Goal: Communication & Community: Connect with others

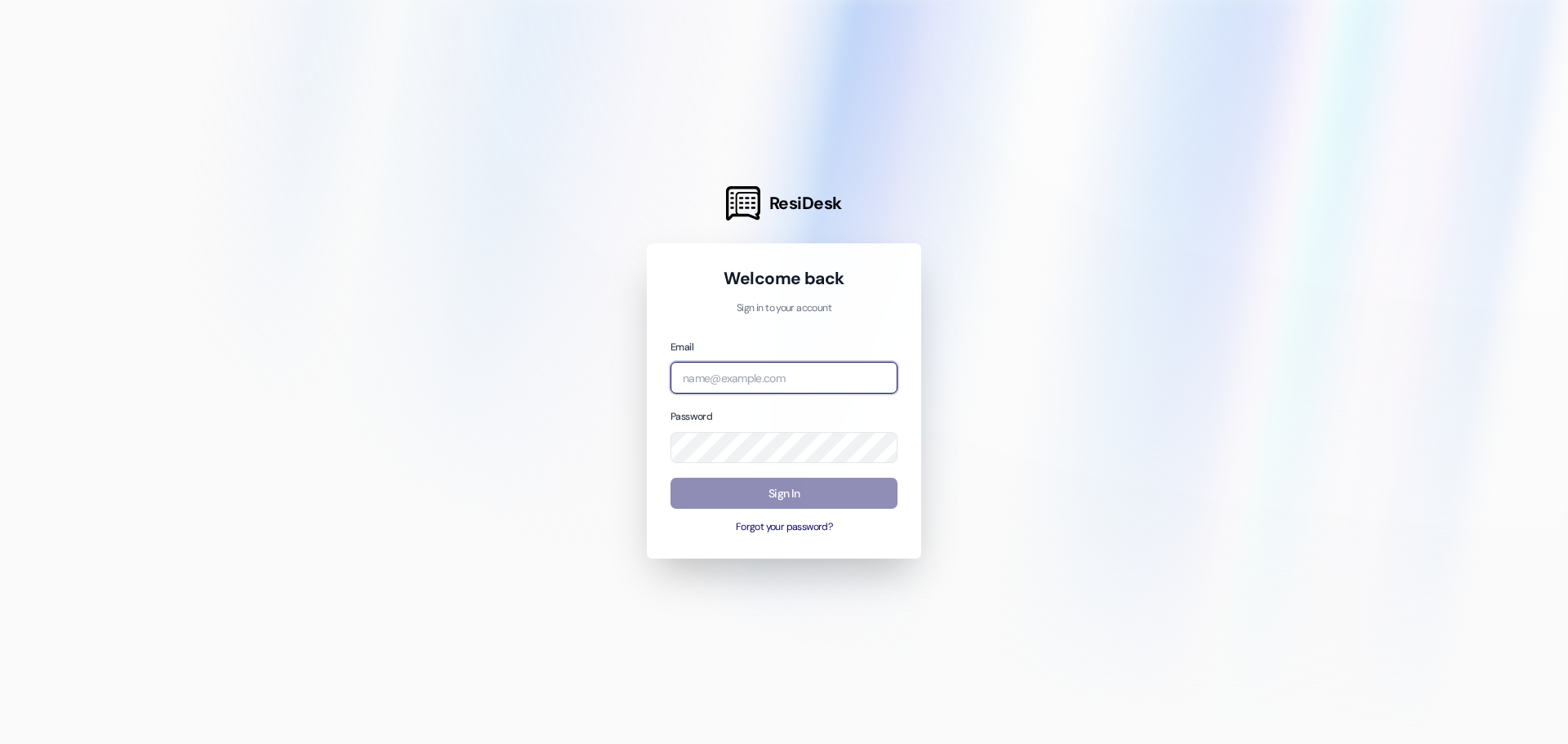
type input "[PERSON_NAME][EMAIL_ADDRESS][PERSON_NAME][DOMAIN_NAME]"
click at [810, 502] on button "Sign In" at bounding box center [784, 494] width 227 height 32
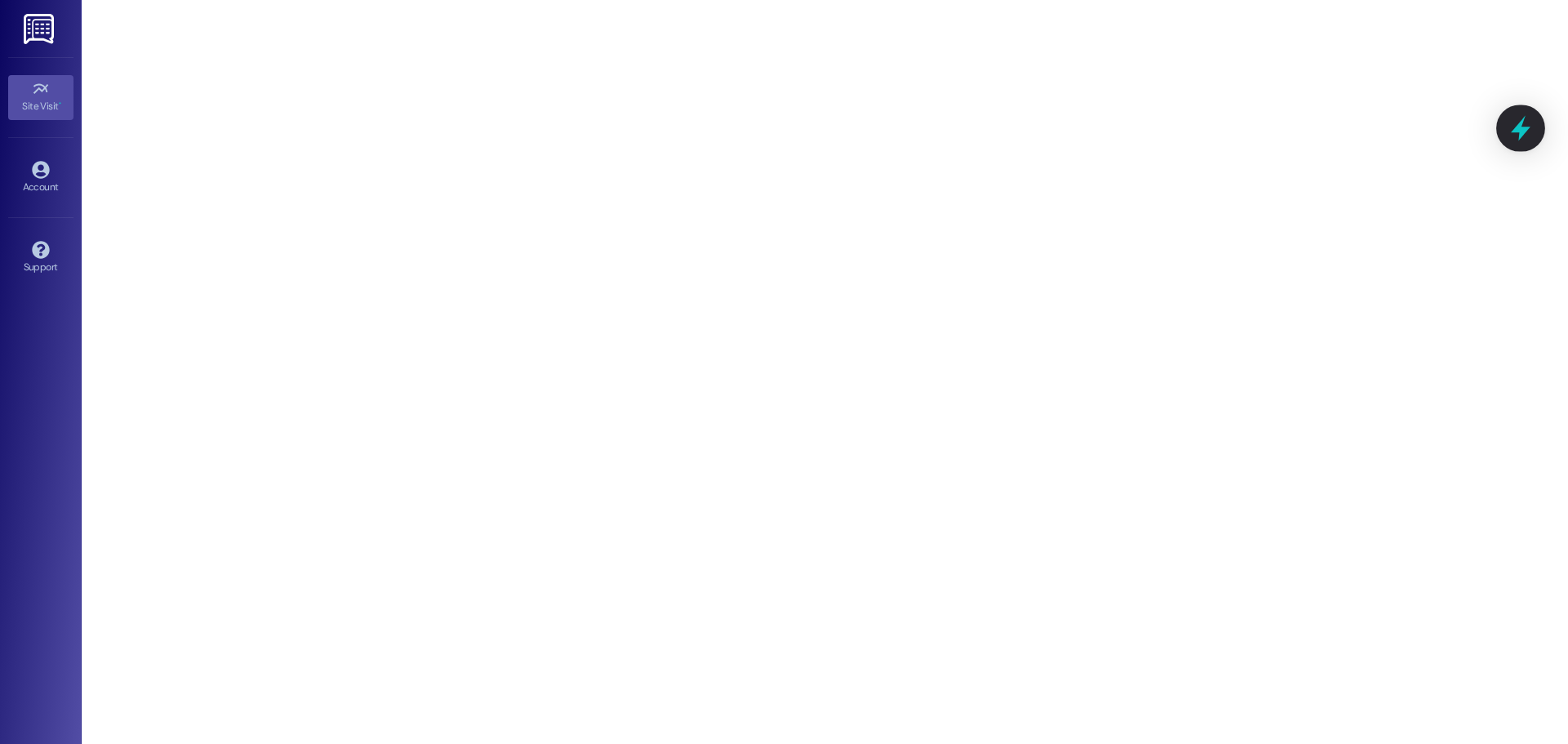
click at [1531, 129] on icon at bounding box center [1521, 128] width 27 height 27
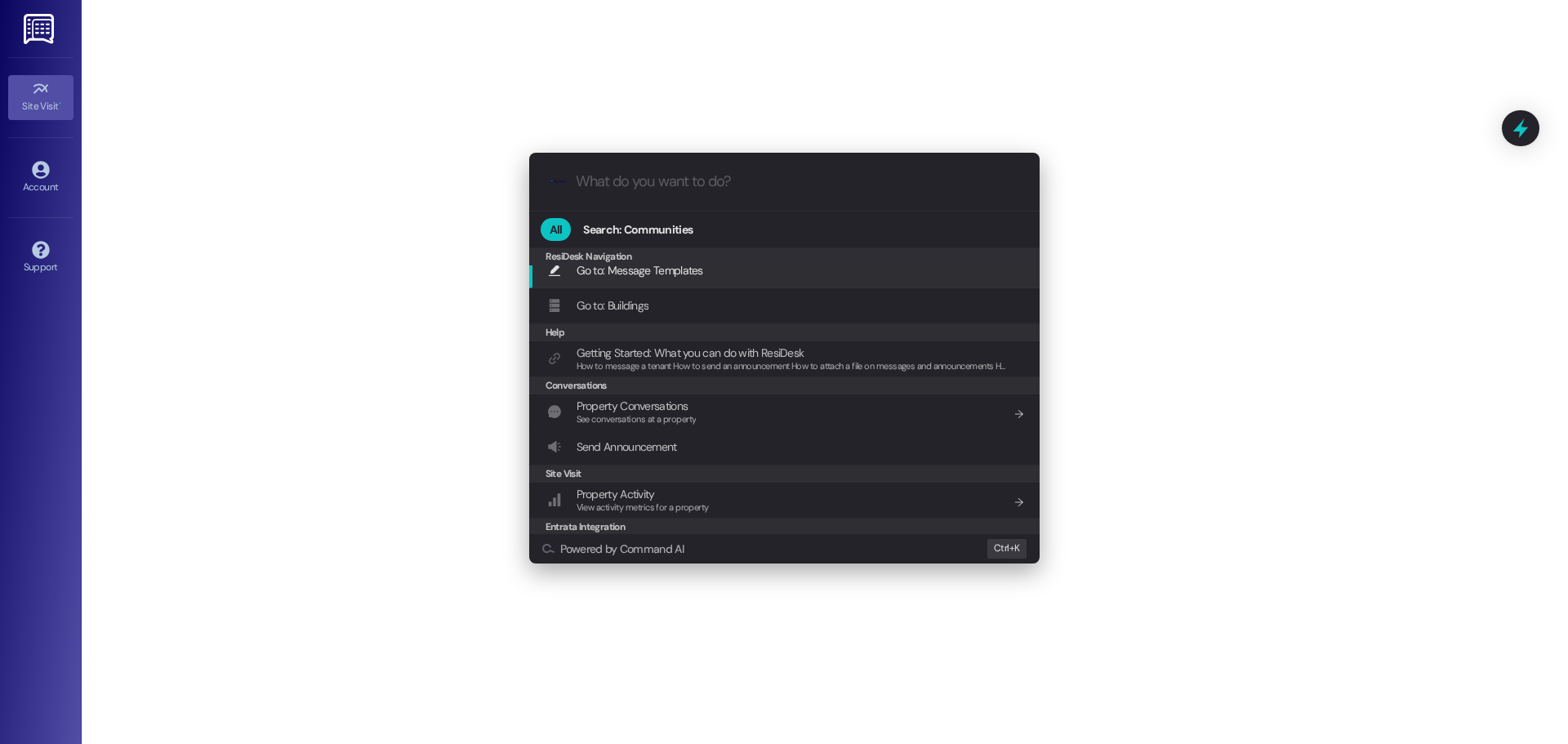
scroll to position [155, 0]
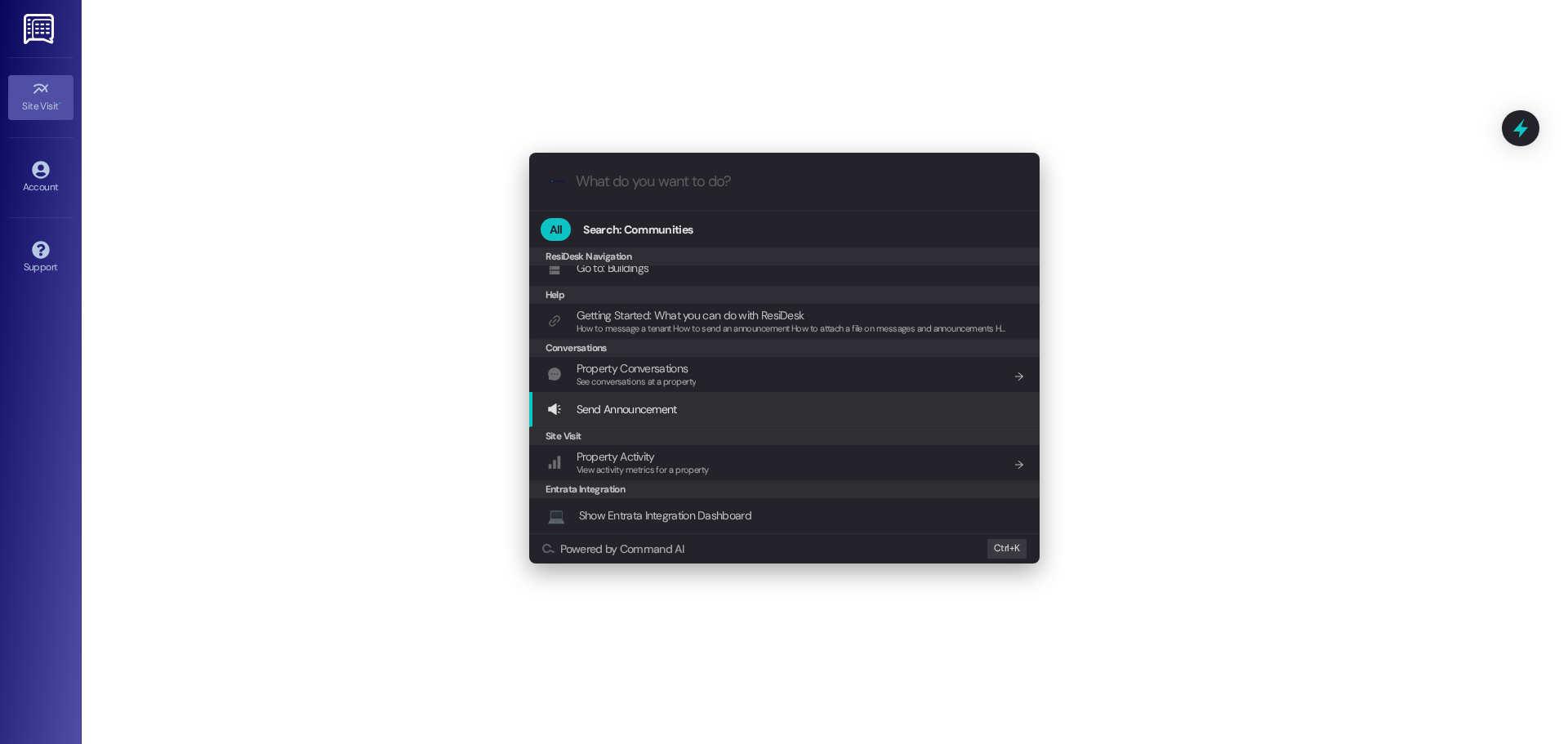
click at [120, 296] on div ".cls-1{fill:#0a055f;}.cls-2{fill:#0cc4c4;} resideskLogoBlueOrange All Search: C…" at bounding box center [784, 372] width 1568 height 744
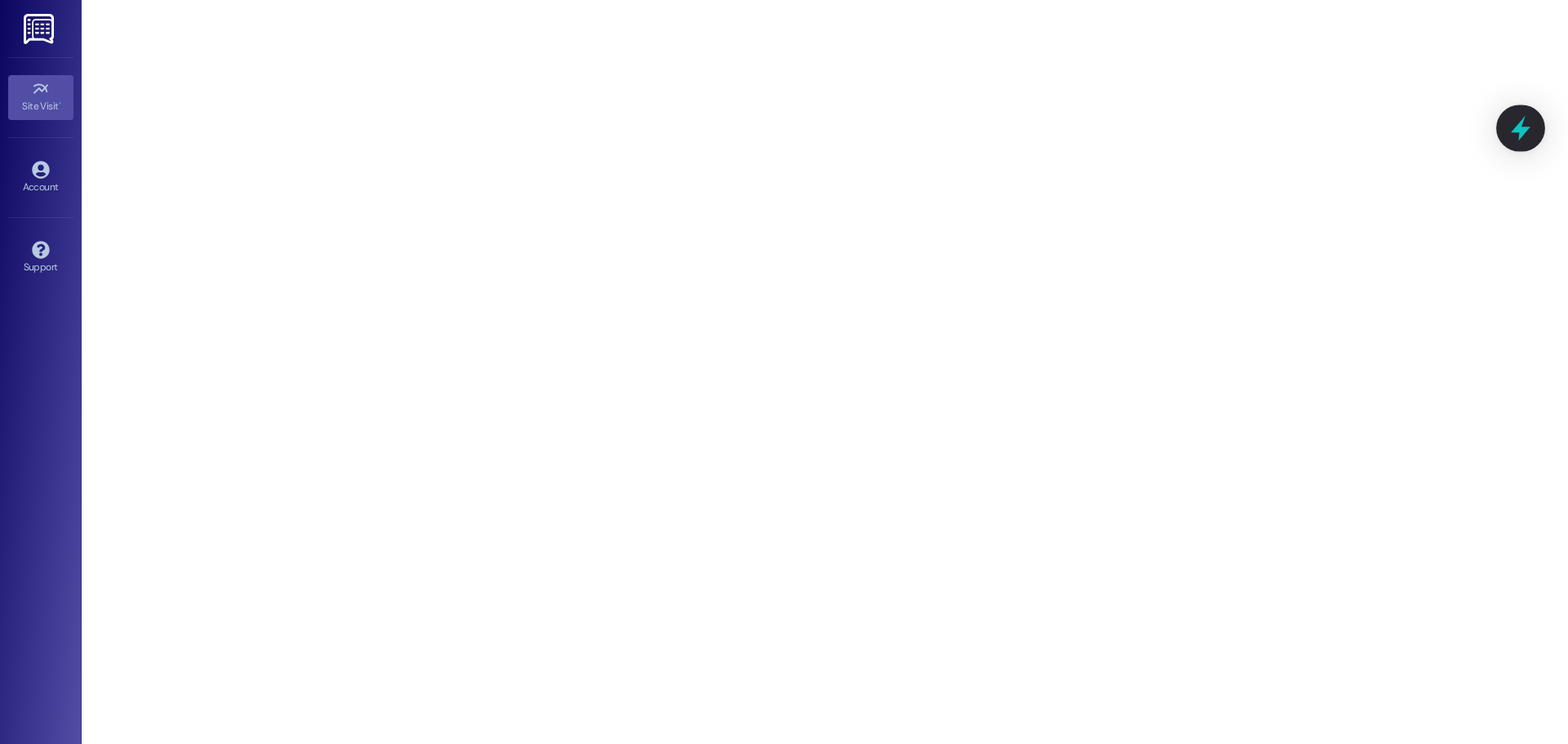
click at [1521, 134] on icon at bounding box center [1521, 129] width 19 height 26
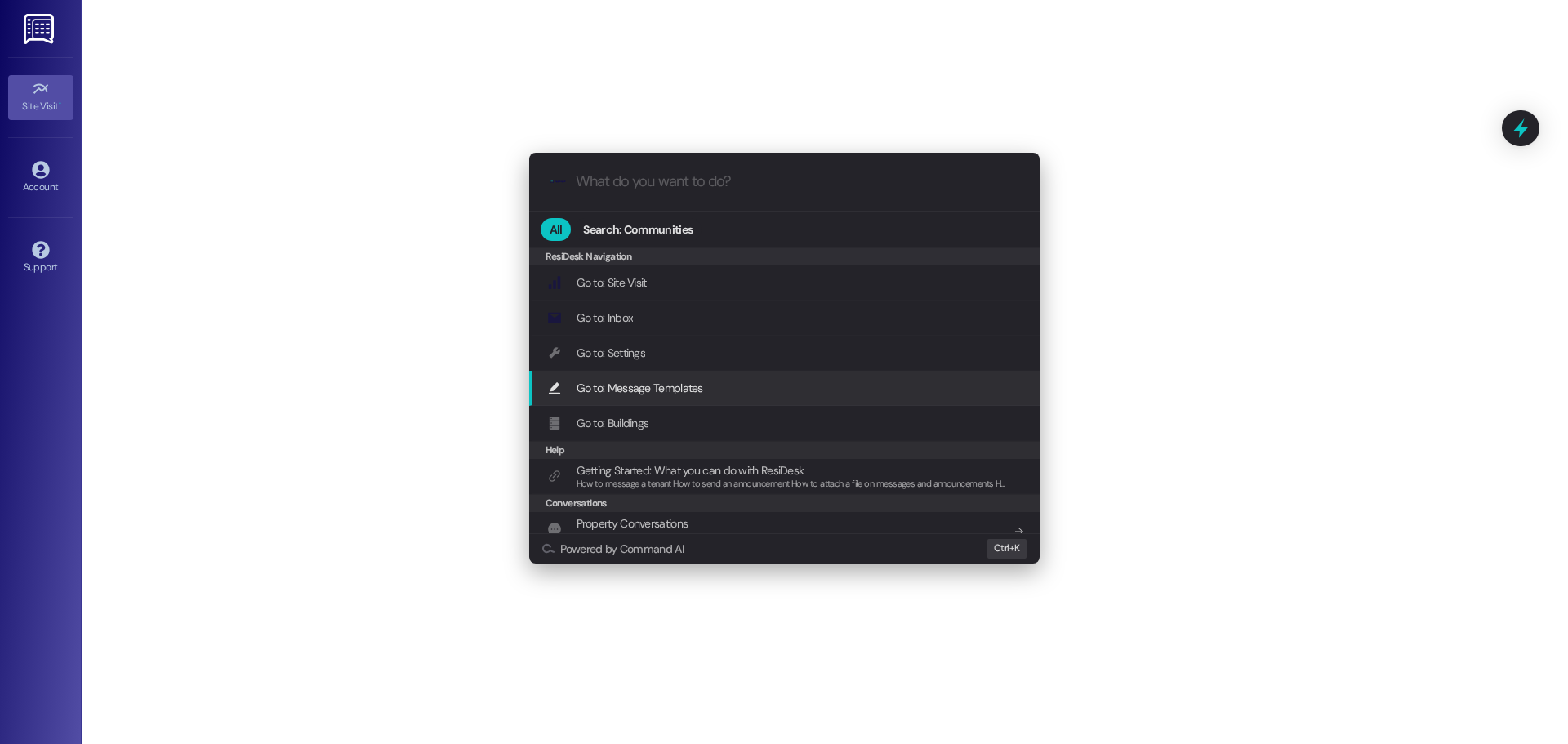
click at [638, 382] on span "Go to: Message Templates" at bounding box center [640, 388] width 127 height 15
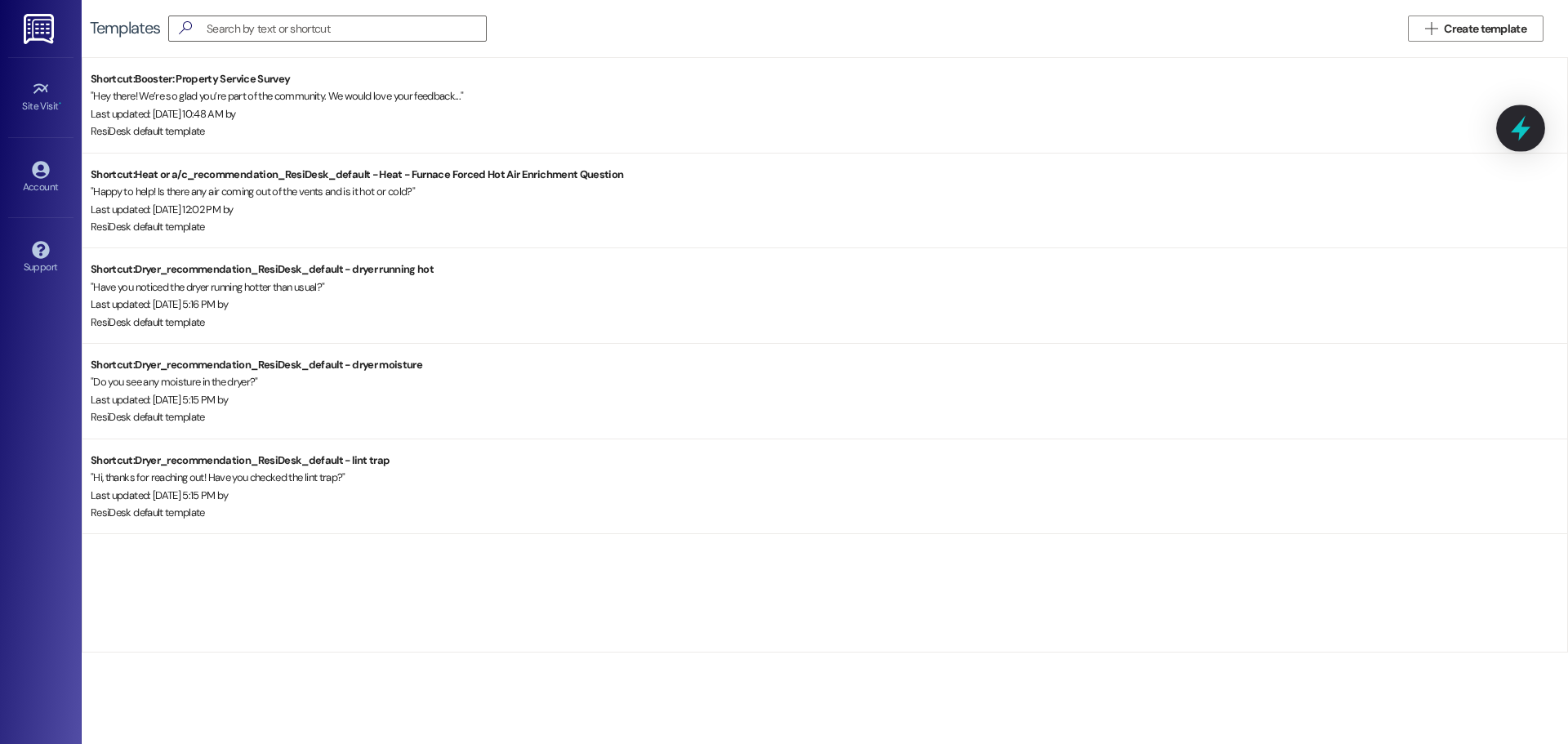
click at [1519, 128] on icon at bounding box center [1521, 129] width 19 height 26
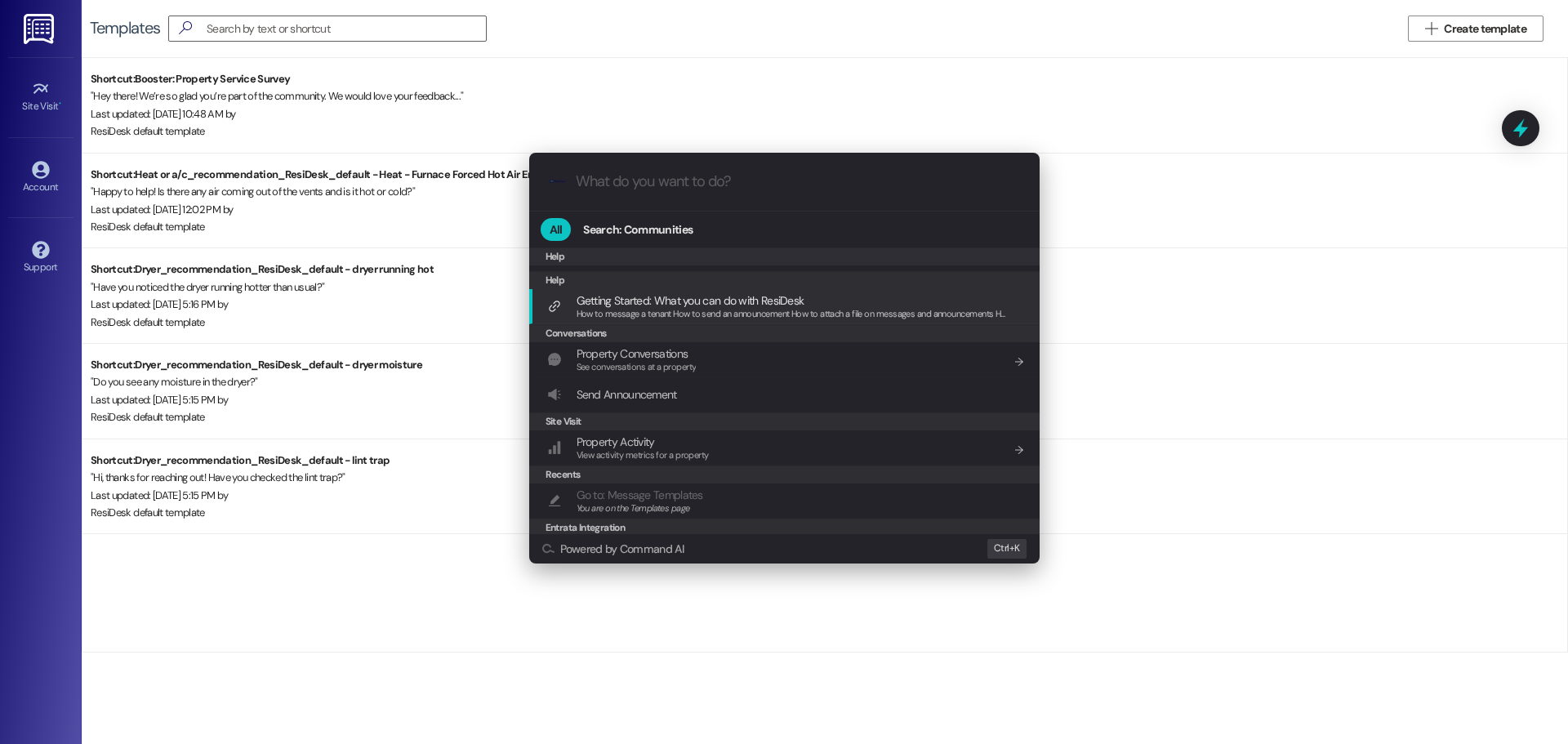
scroll to position [163, 0]
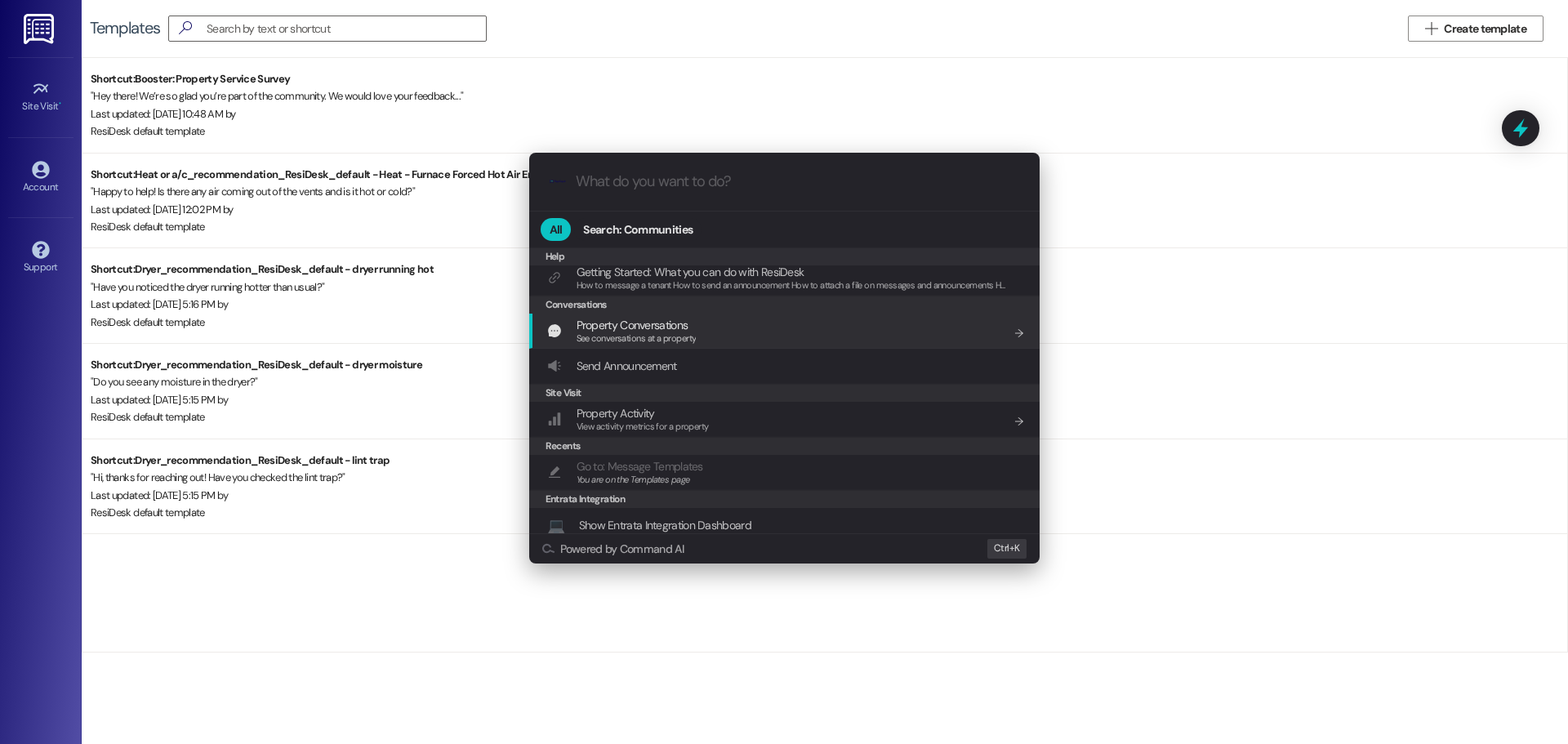
click at [800, 330] on div "Property Conversations See conversations at a property Add shortcut" at bounding box center [787, 330] width 478 height 30
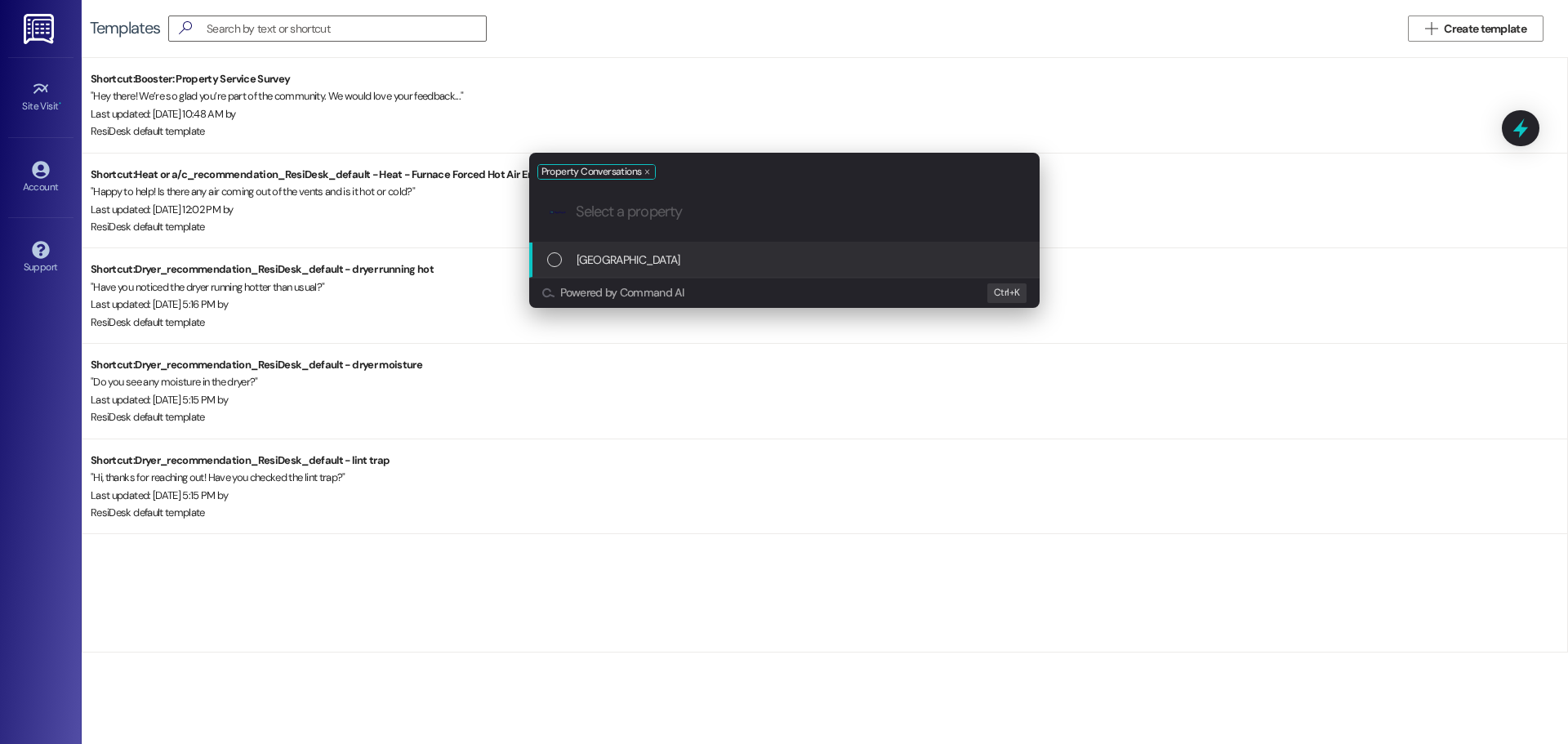
scroll to position [0, 0]
click at [559, 254] on div "List of options" at bounding box center [555, 260] width 15 height 15
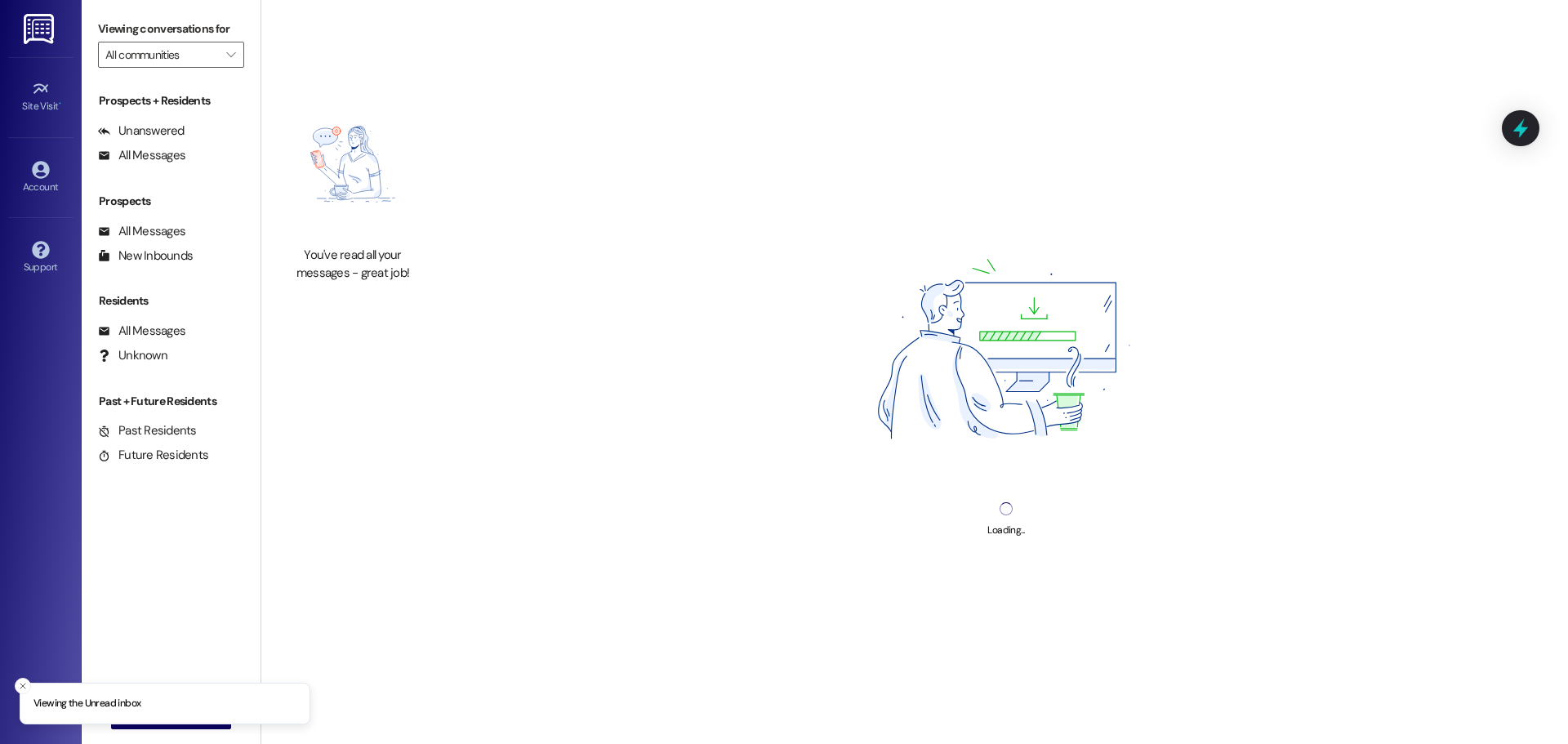
type input "Georgetown Oaks"
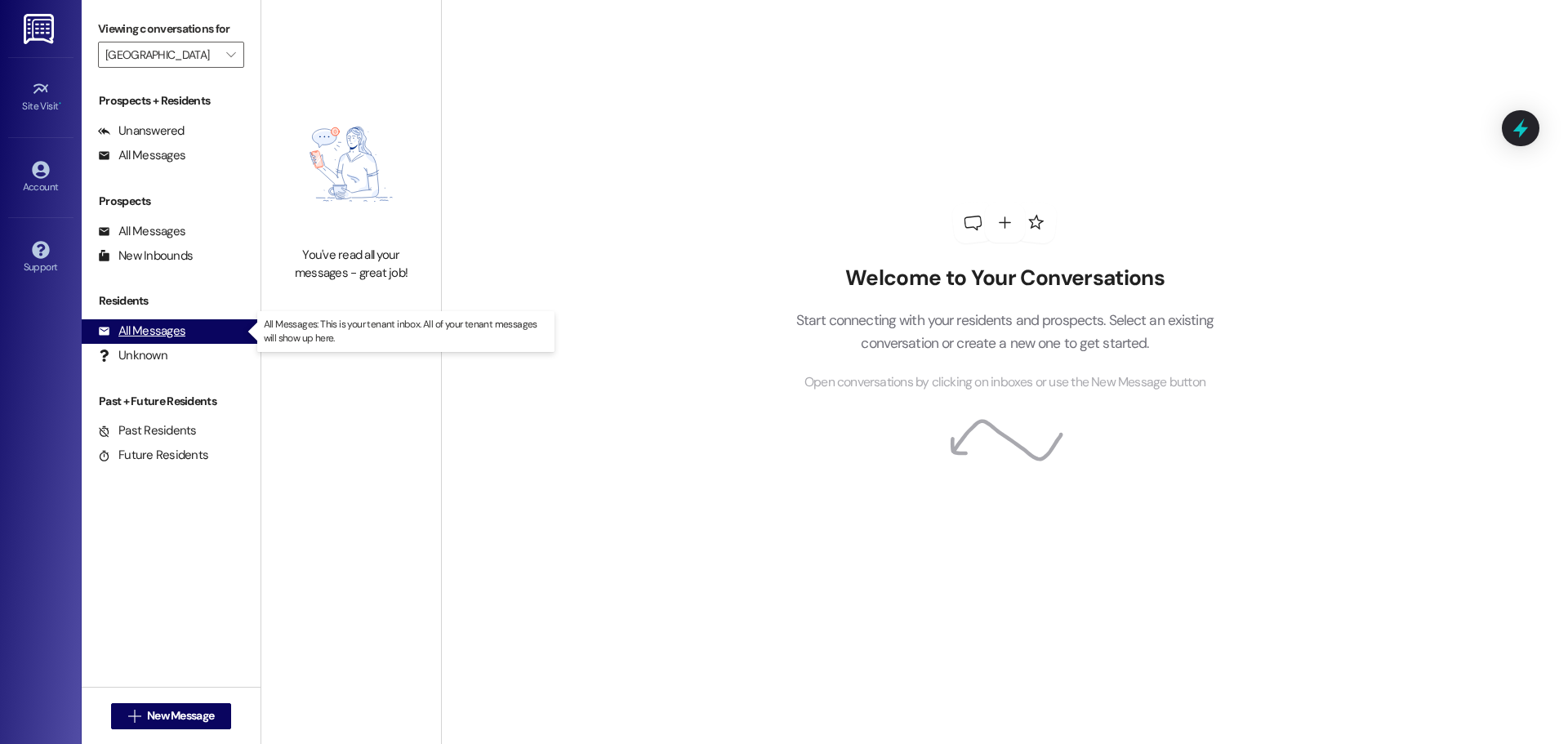
click at [149, 329] on div "All Messages" at bounding box center [141, 331] width 88 height 17
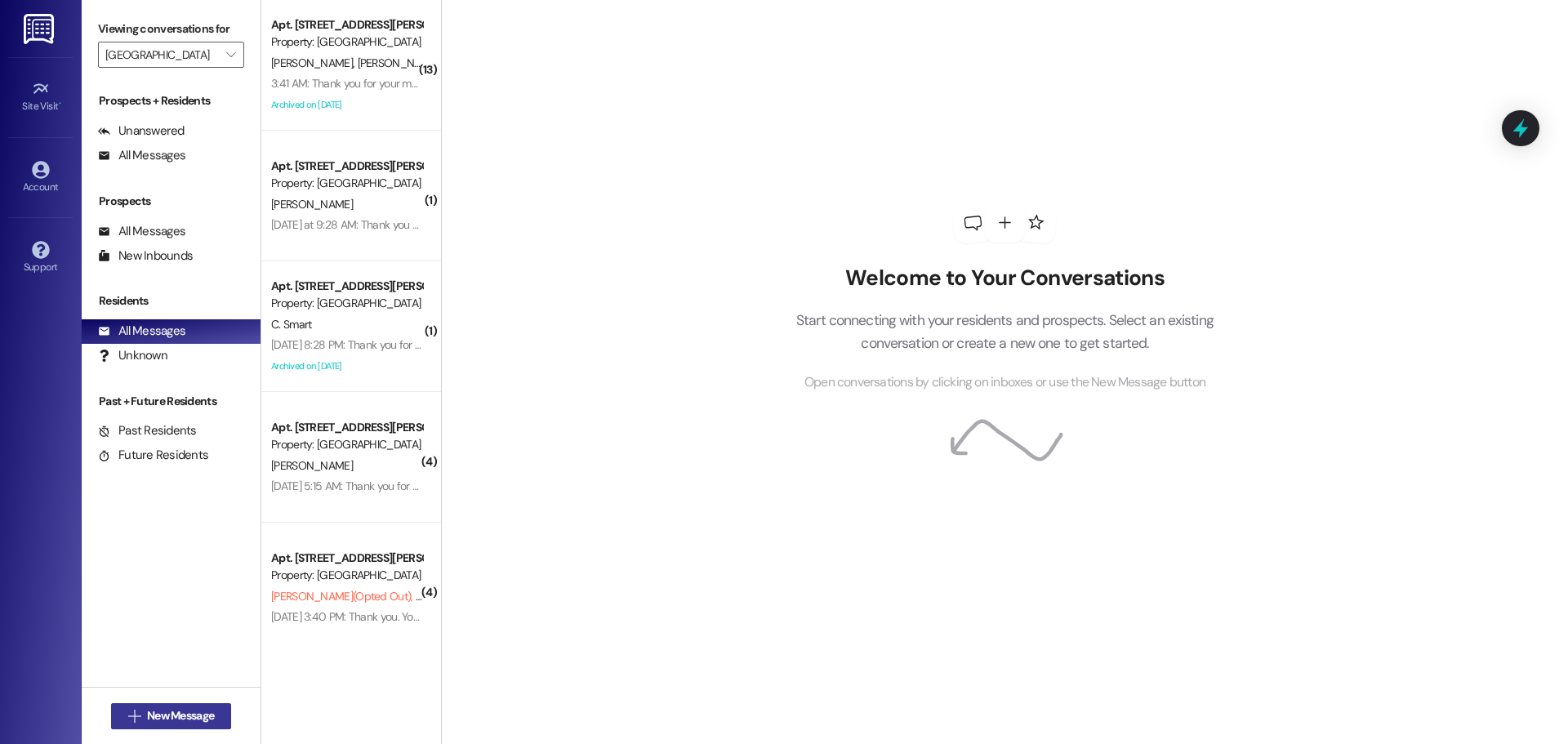
click at [152, 716] on span "New Message" at bounding box center [180, 716] width 67 height 17
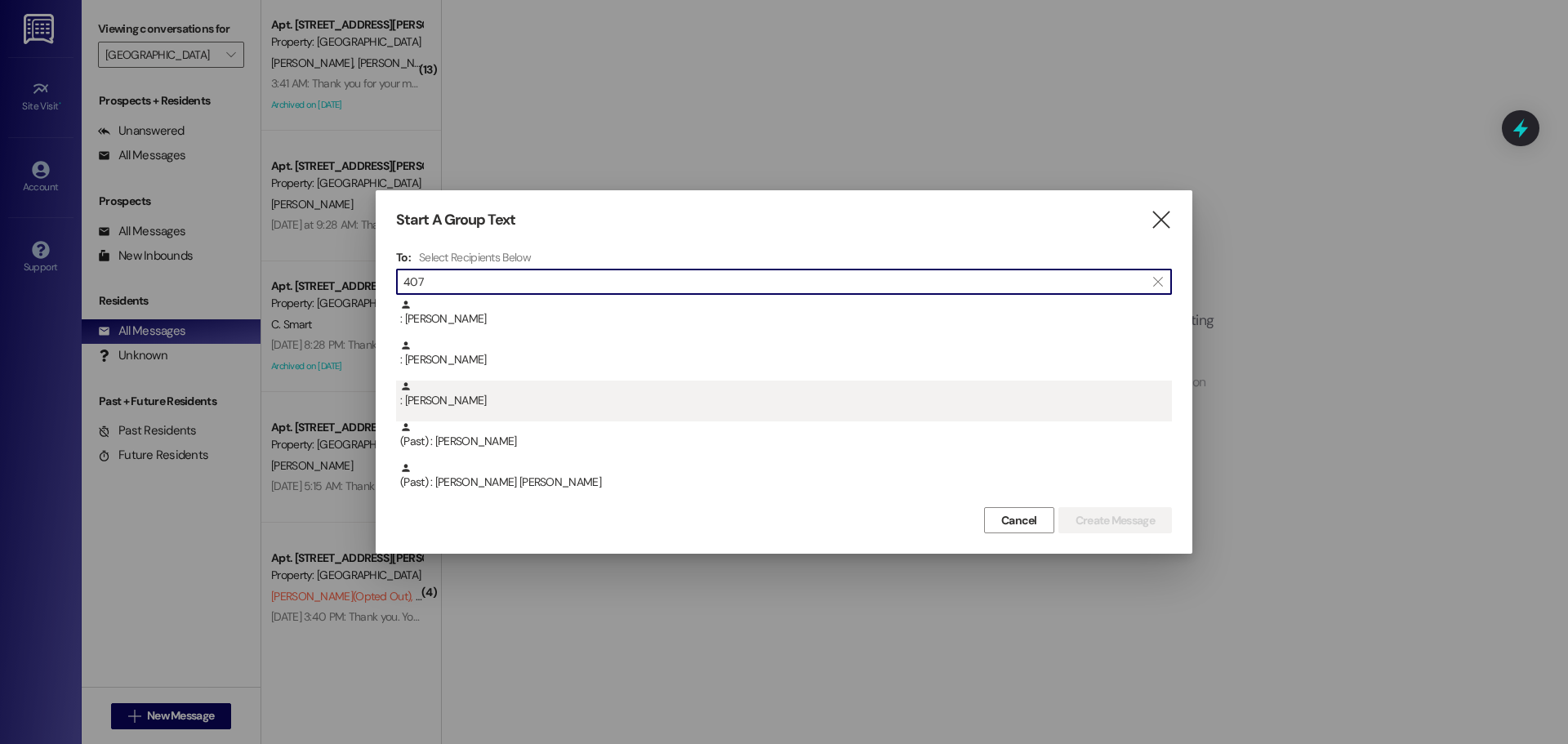
type input "407"
click at [533, 393] on div ": Joseph Chery" at bounding box center [787, 394] width 772 height 28
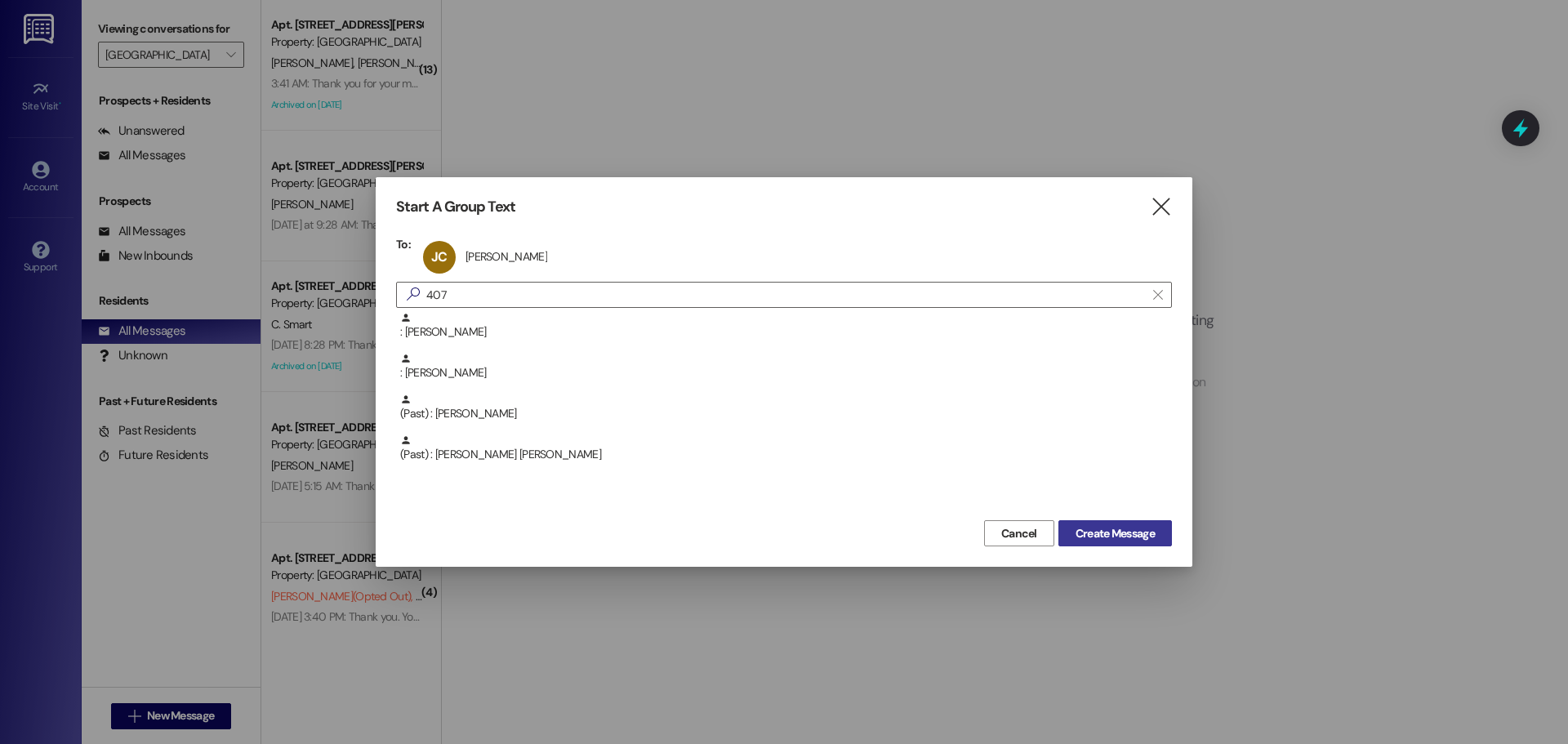
click at [1123, 536] on span "Create Message" at bounding box center [1115, 534] width 79 height 17
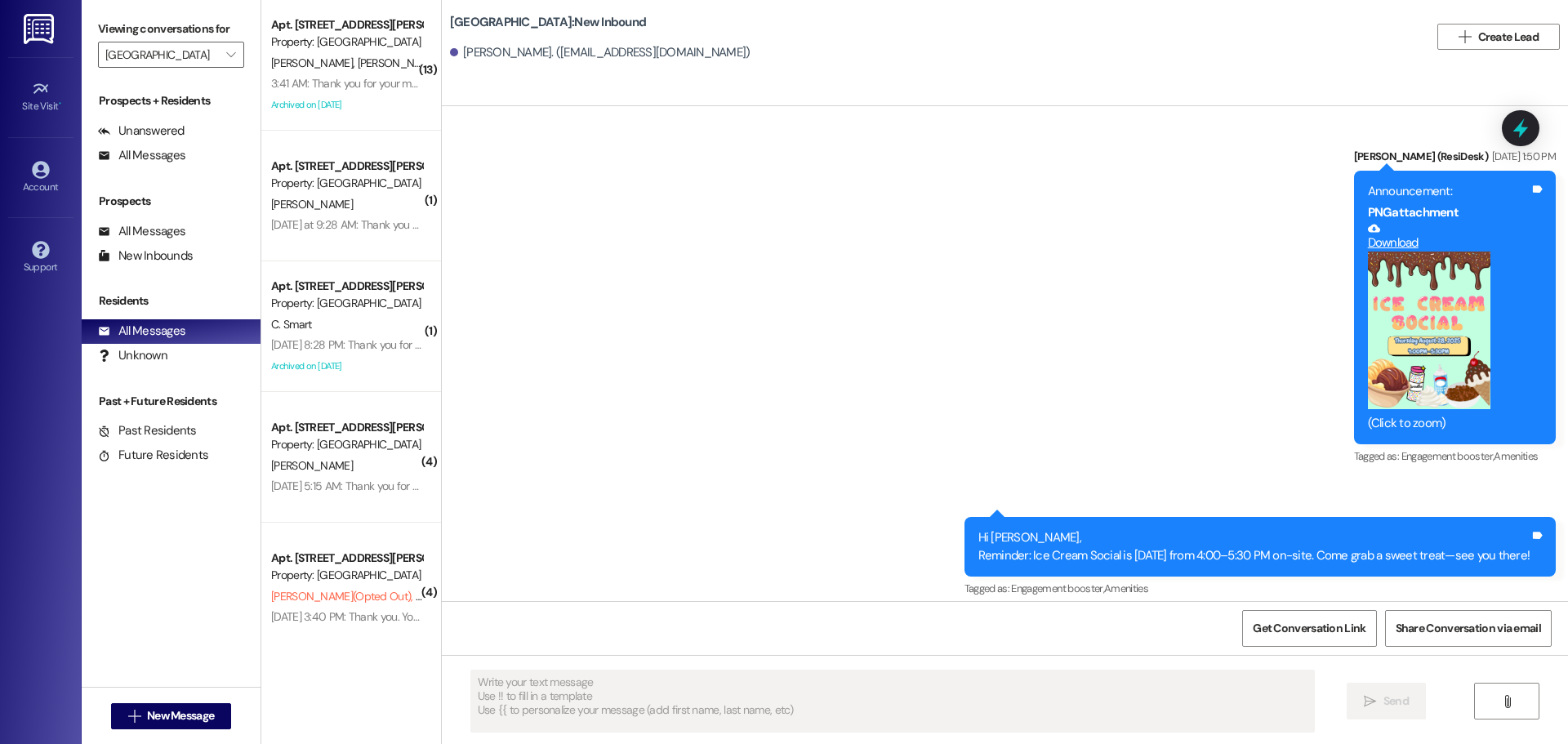
scroll to position [846, 0]
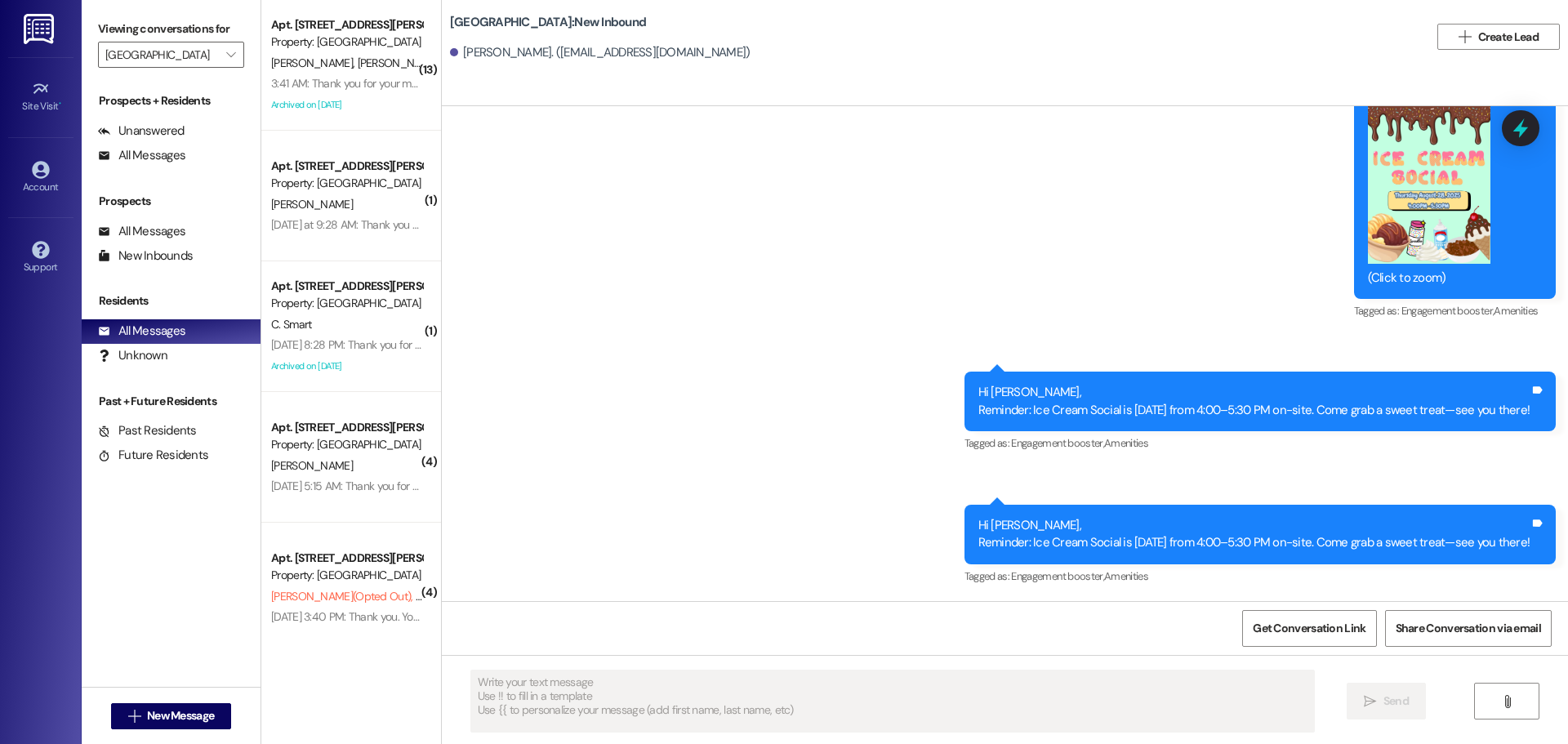
click at [514, 632] on div "Get Conversation Link Share Conversation via email" at bounding box center [1005, 628] width 1126 height 54
click at [163, 723] on span "New Message" at bounding box center [180, 716] width 67 height 17
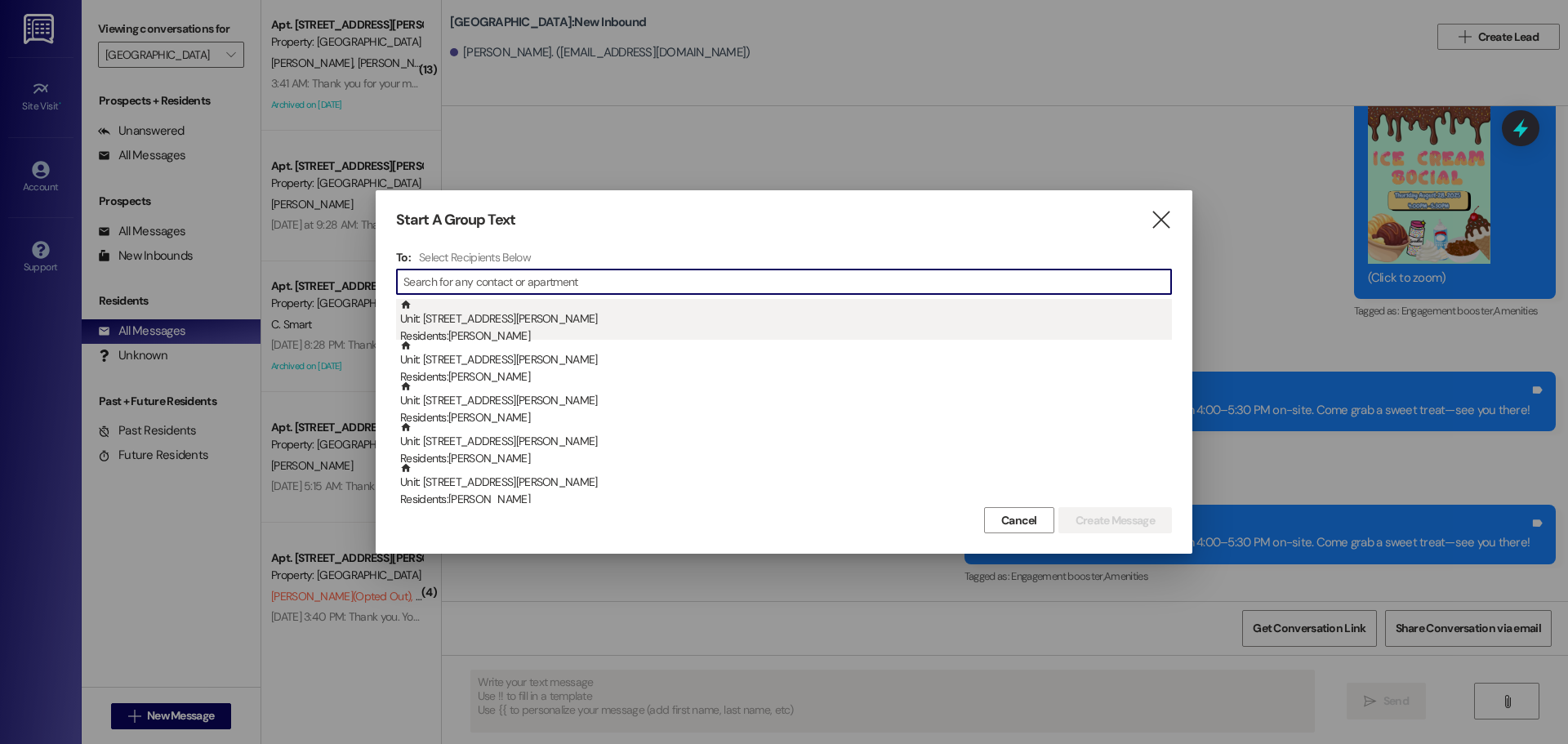
click at [513, 328] on div "Unit: 201 - 1015 King George Blvd Residents: Latrell Young" at bounding box center [787, 322] width 772 height 47
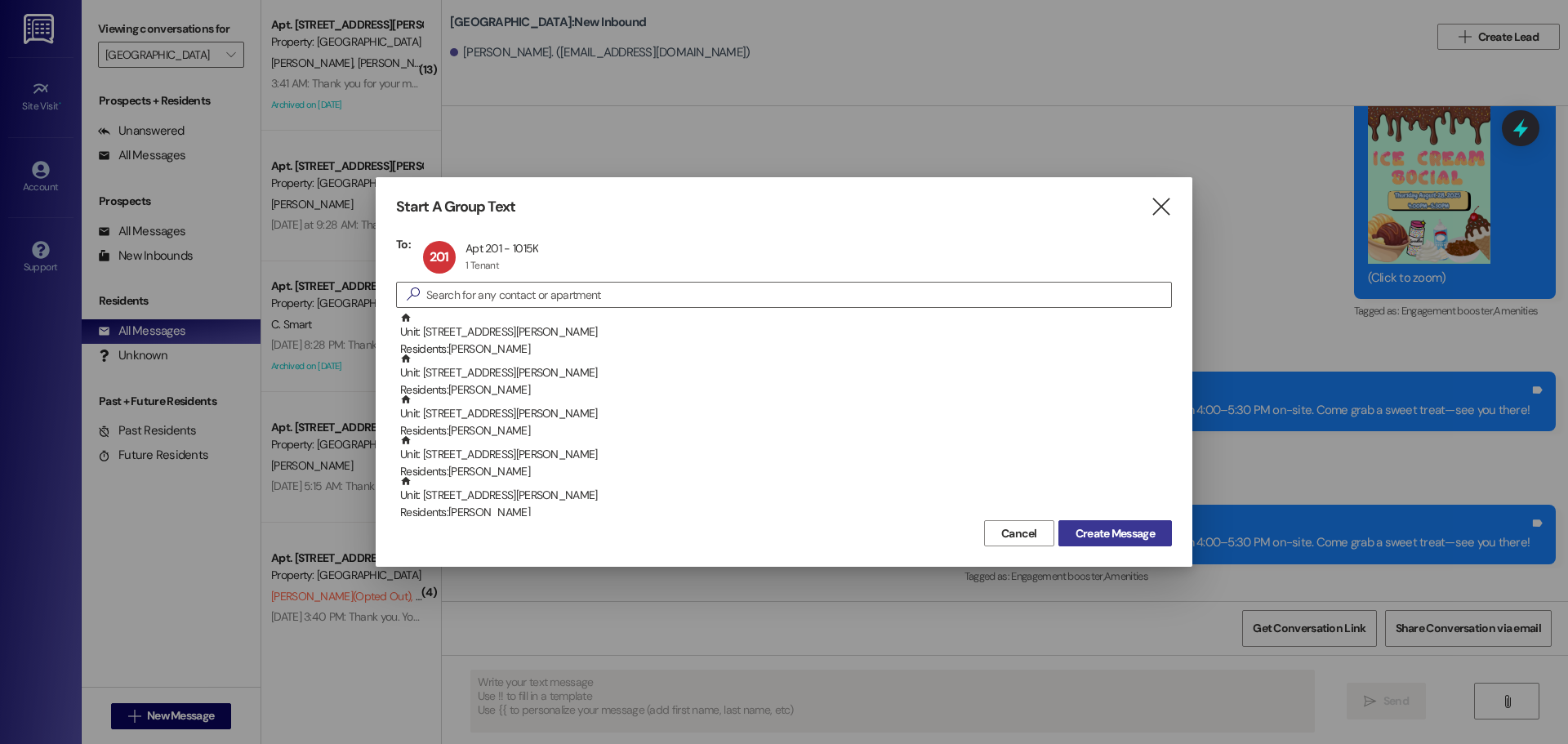
click at [1097, 533] on span "Create Message" at bounding box center [1115, 534] width 79 height 17
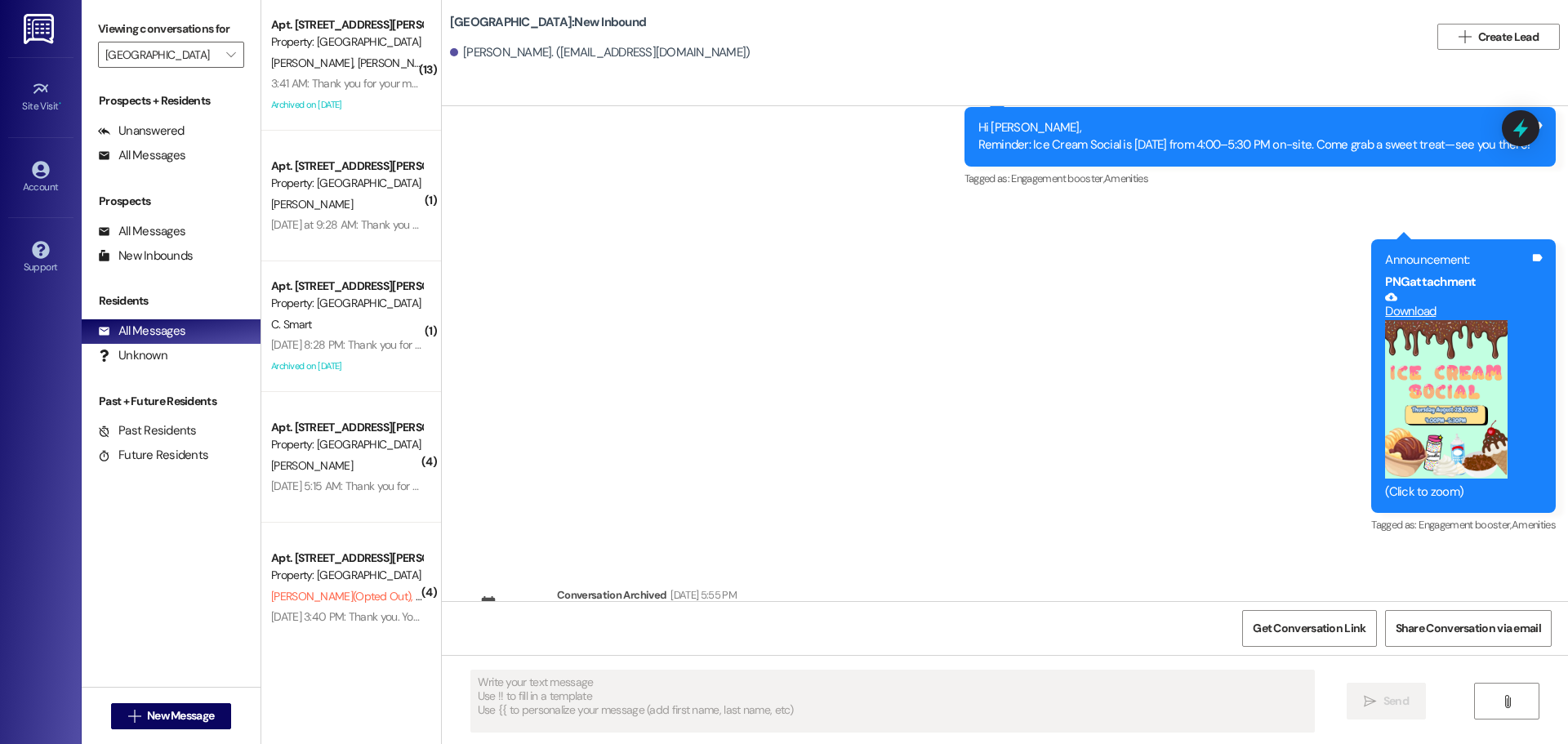
scroll to position [1787, 0]
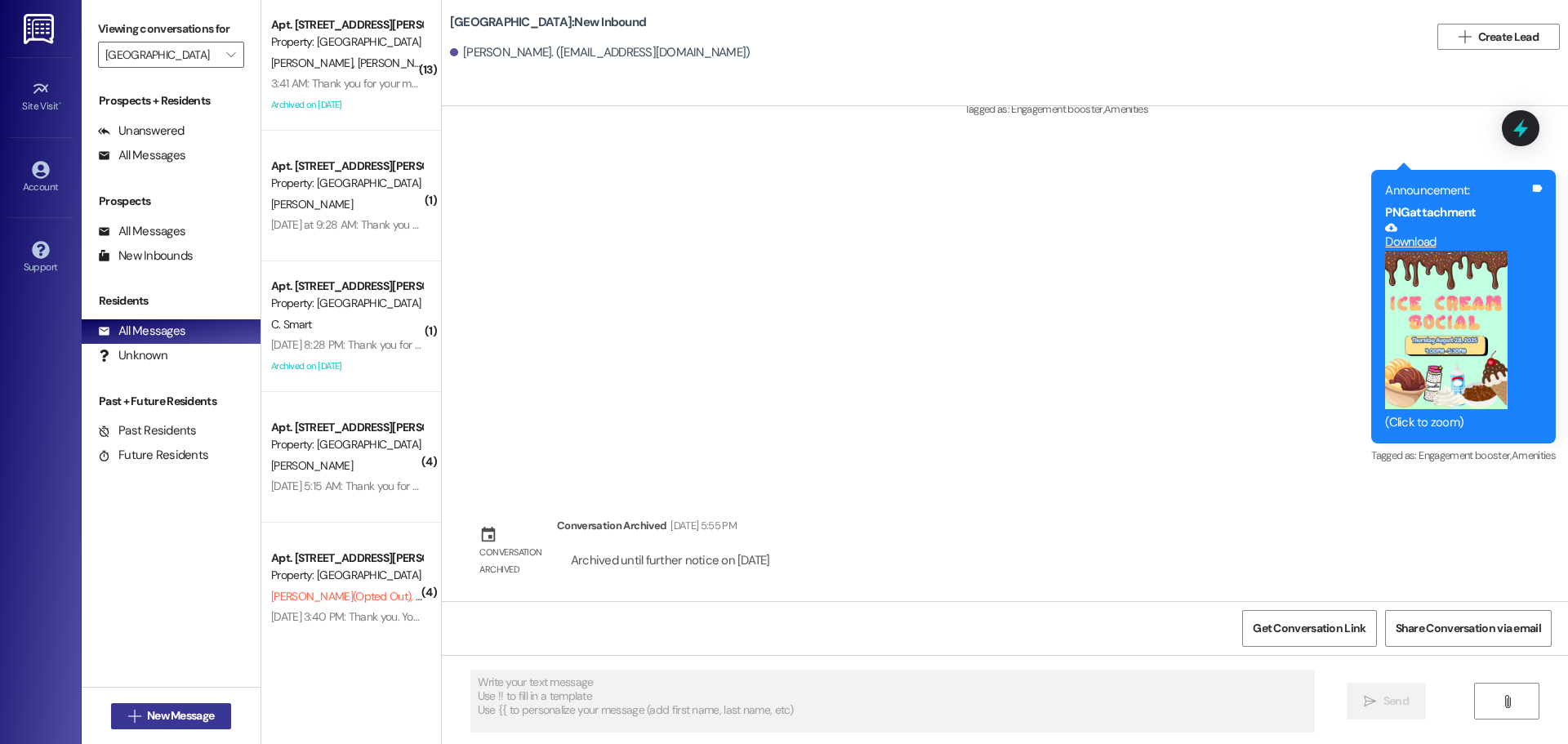
click at [162, 708] on span "New Message" at bounding box center [180, 716] width 67 height 17
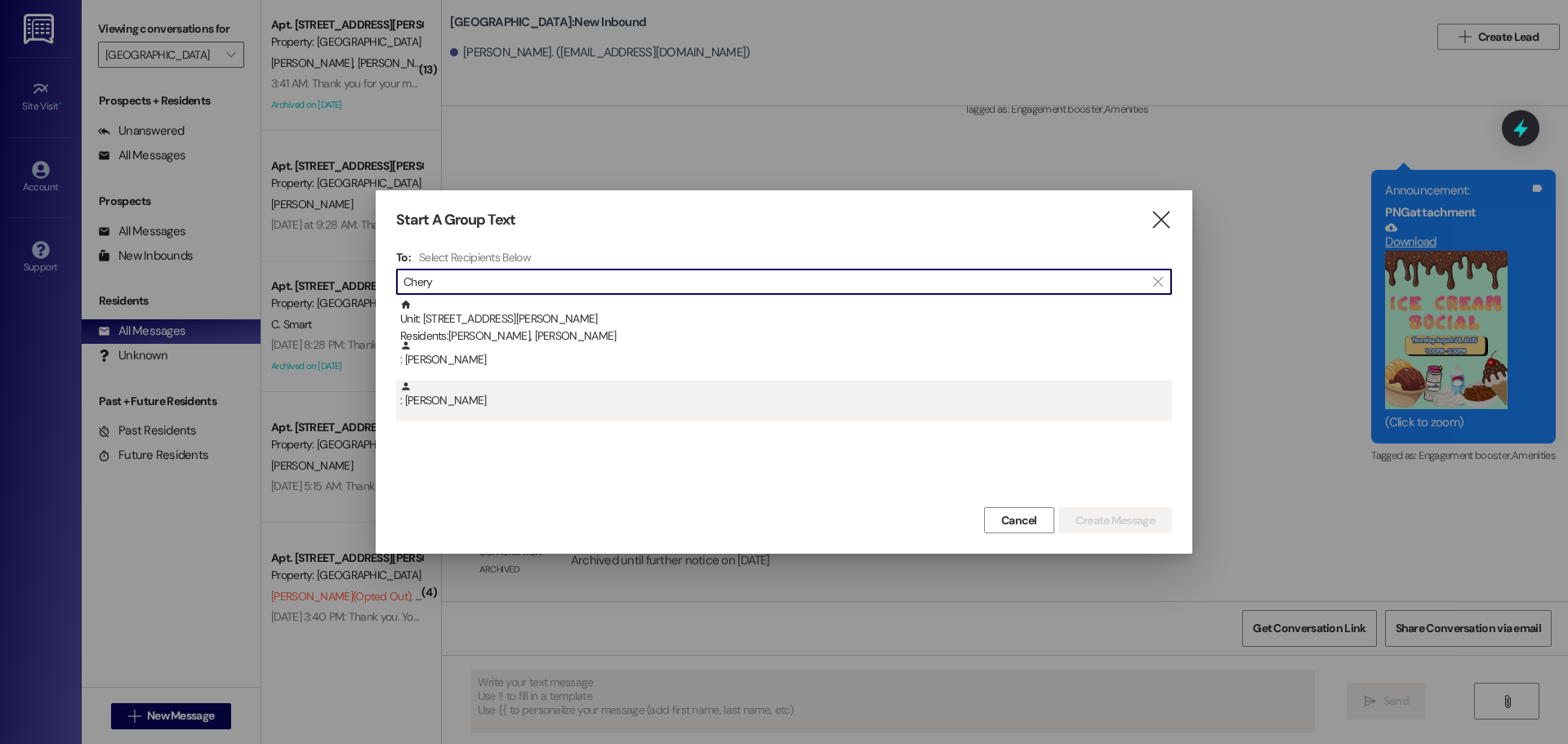
type input "Chery"
click at [484, 396] on div ": Joseph Chery" at bounding box center [787, 394] width 772 height 28
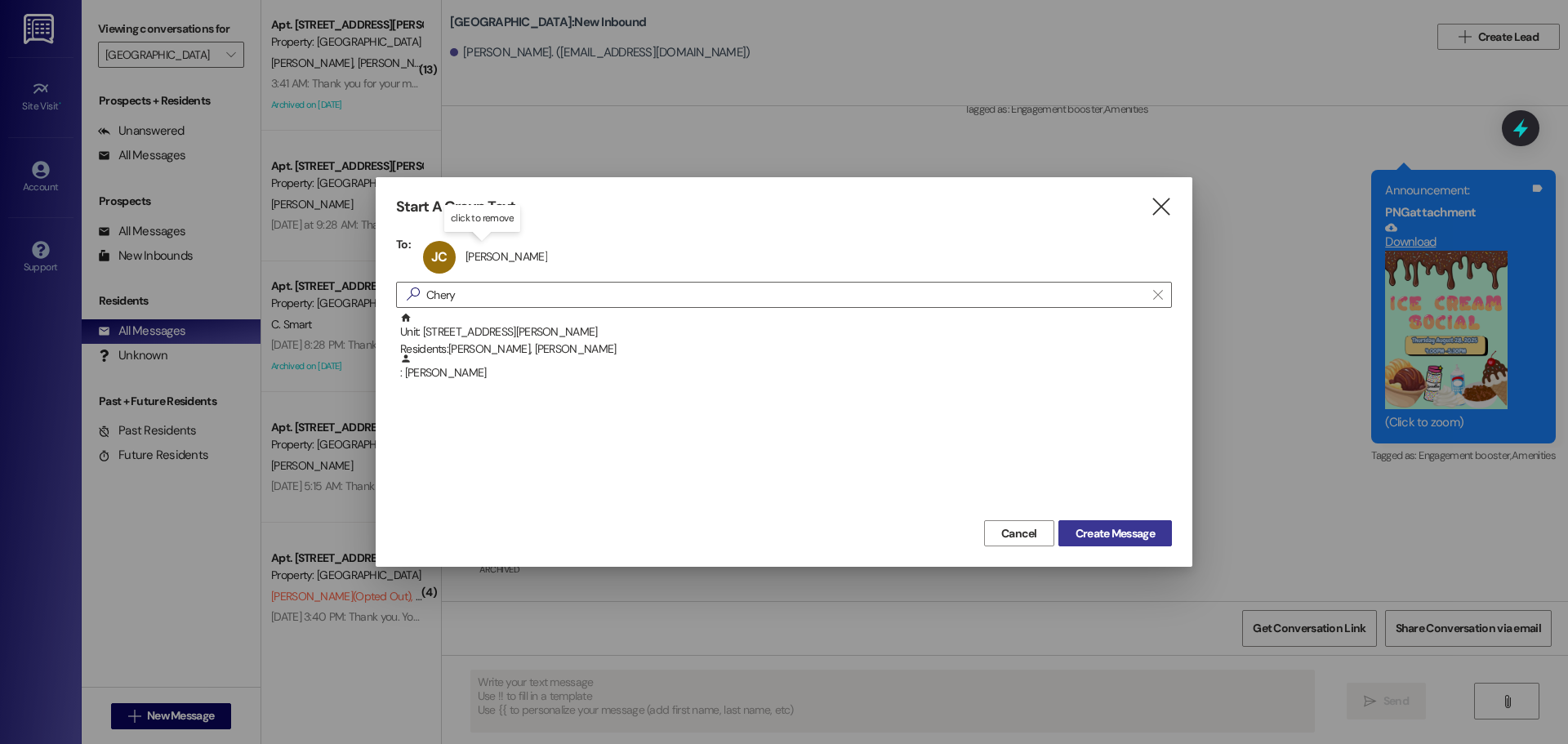
click at [1125, 529] on span "Create Message" at bounding box center [1115, 534] width 79 height 17
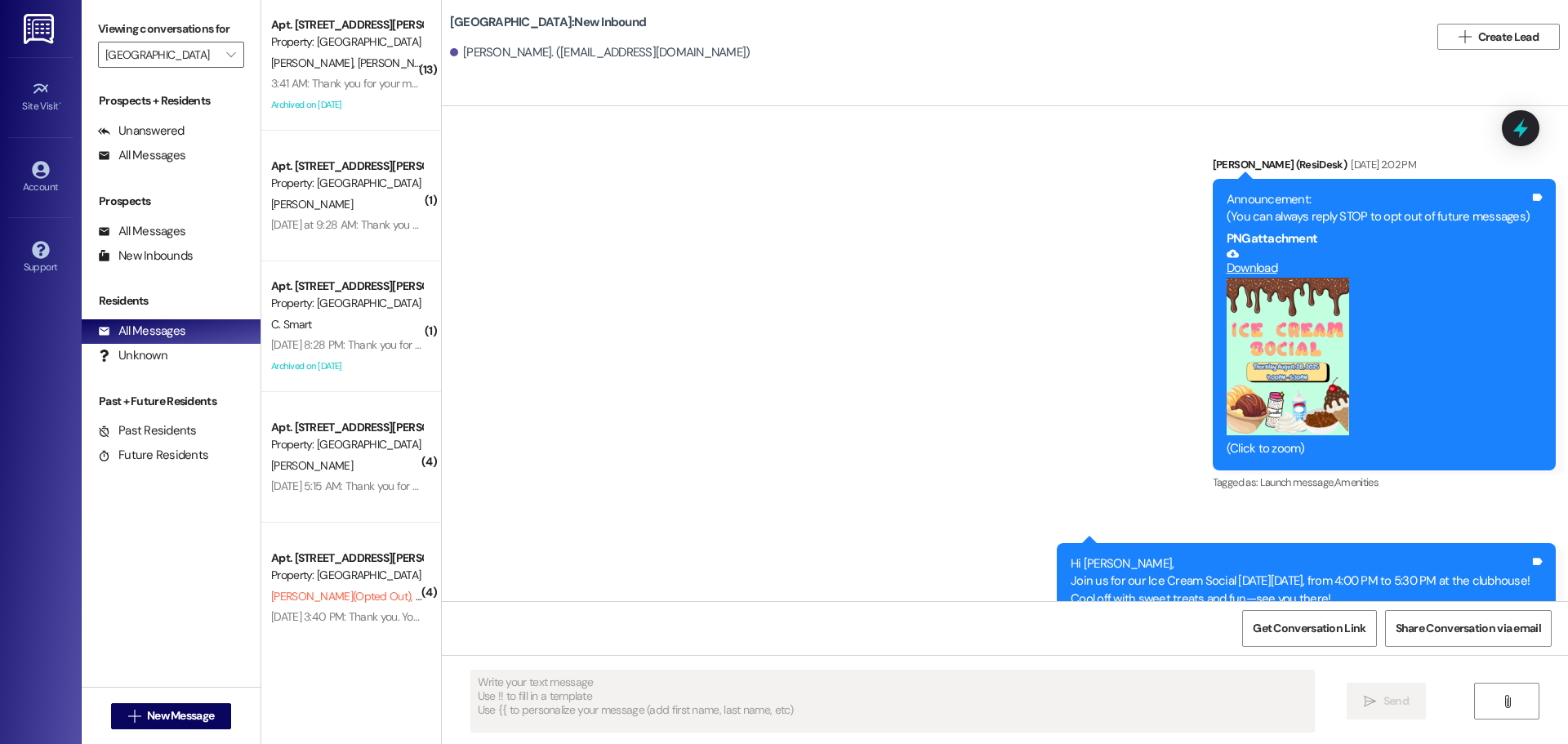
scroll to position [846, 0]
